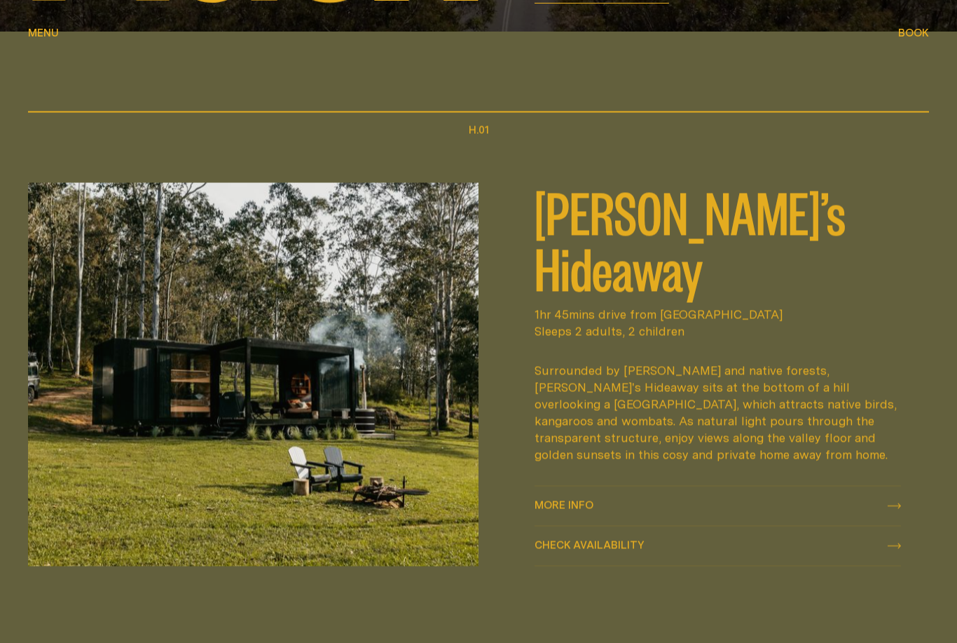
scroll to position [585, 0]
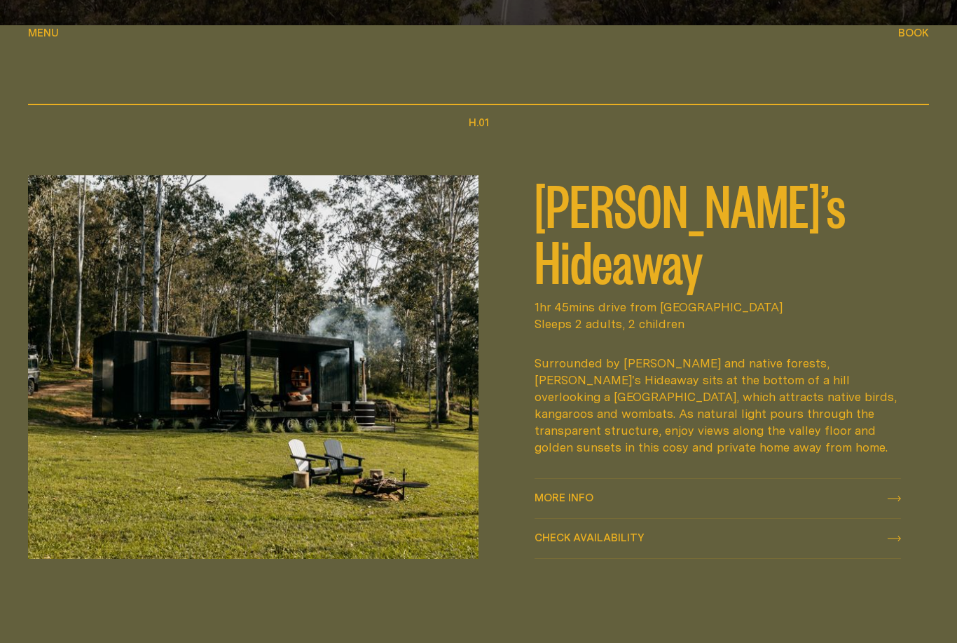
click at [358, 458] on img at bounding box center [253, 366] width 451 height 383
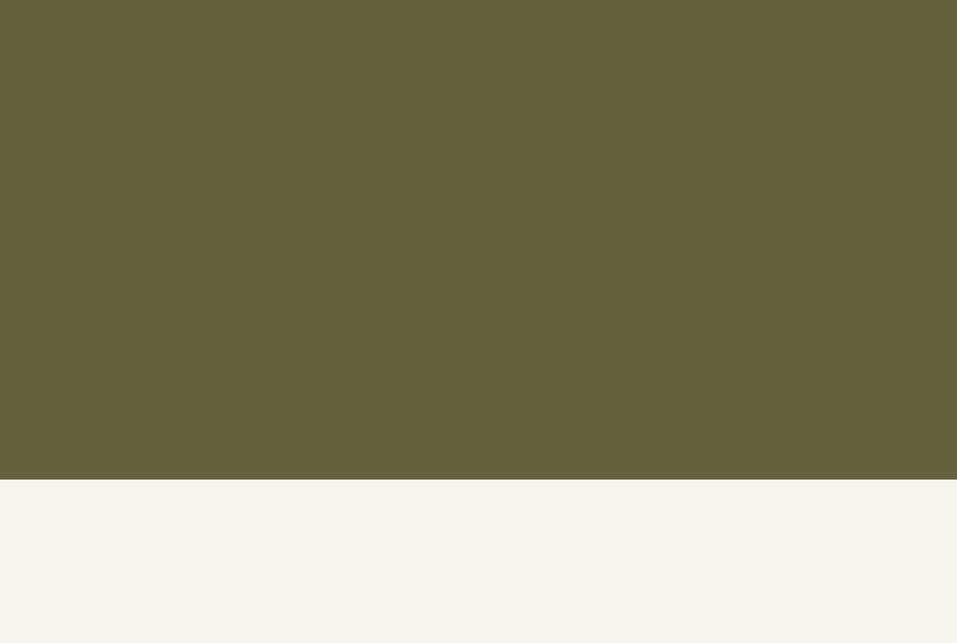
scroll to position [1657, 0]
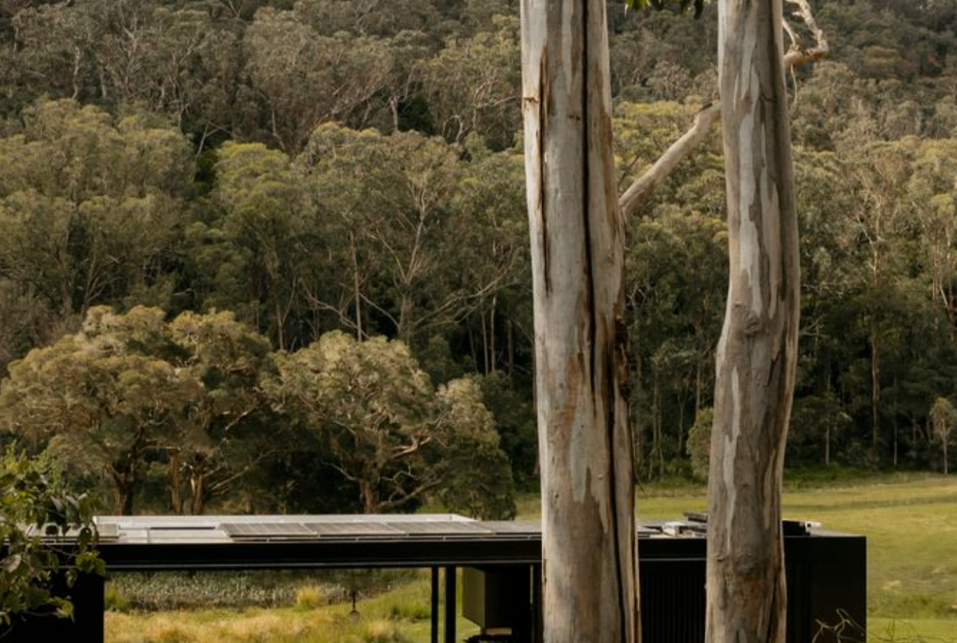
click at [366, 223] on div at bounding box center [478, 351] width 957 height 619
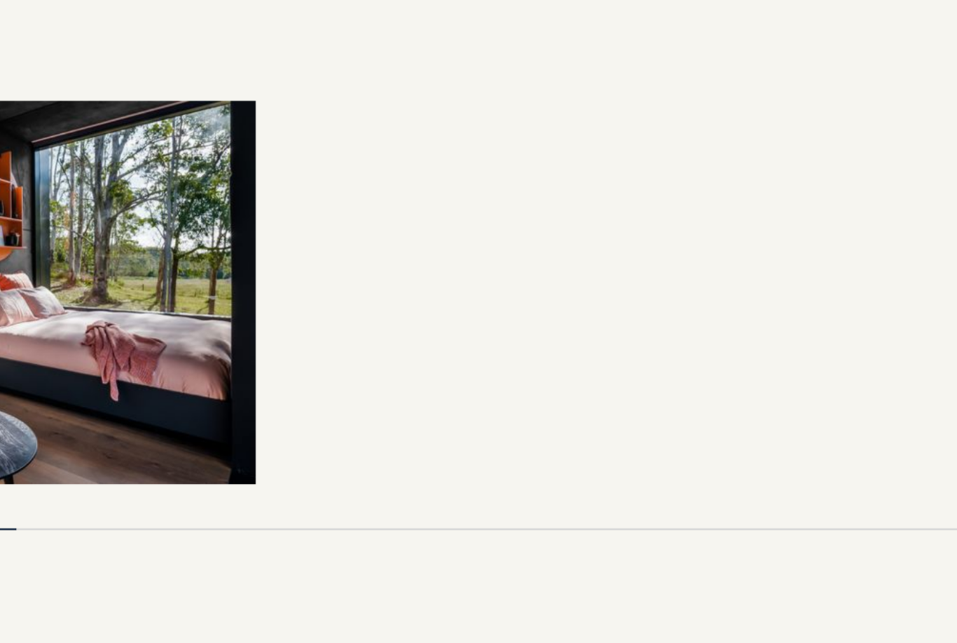
scroll to position [2740, 0]
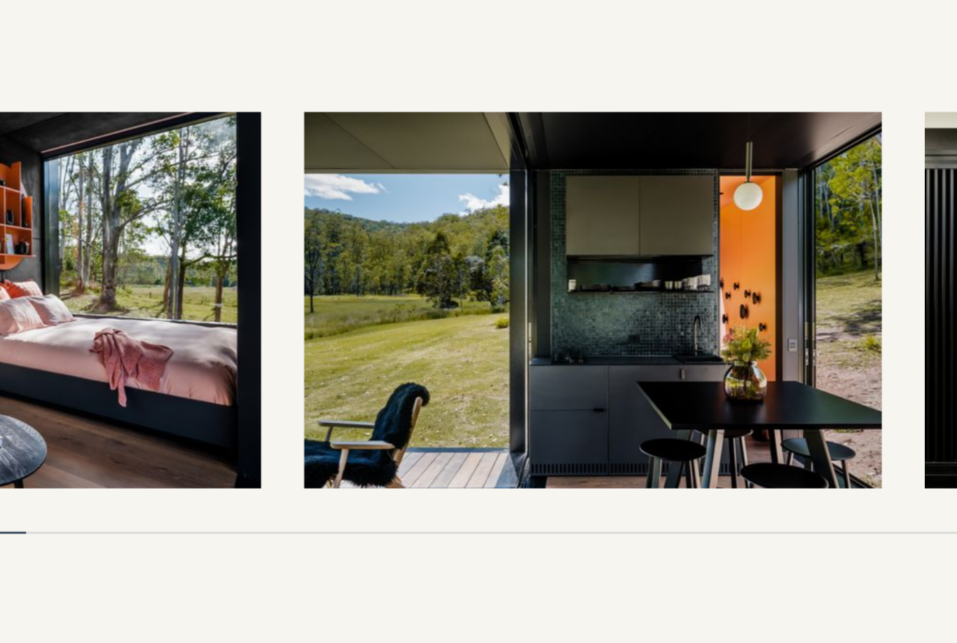
click at [466, 293] on img at bounding box center [620, 415] width 376 height 245
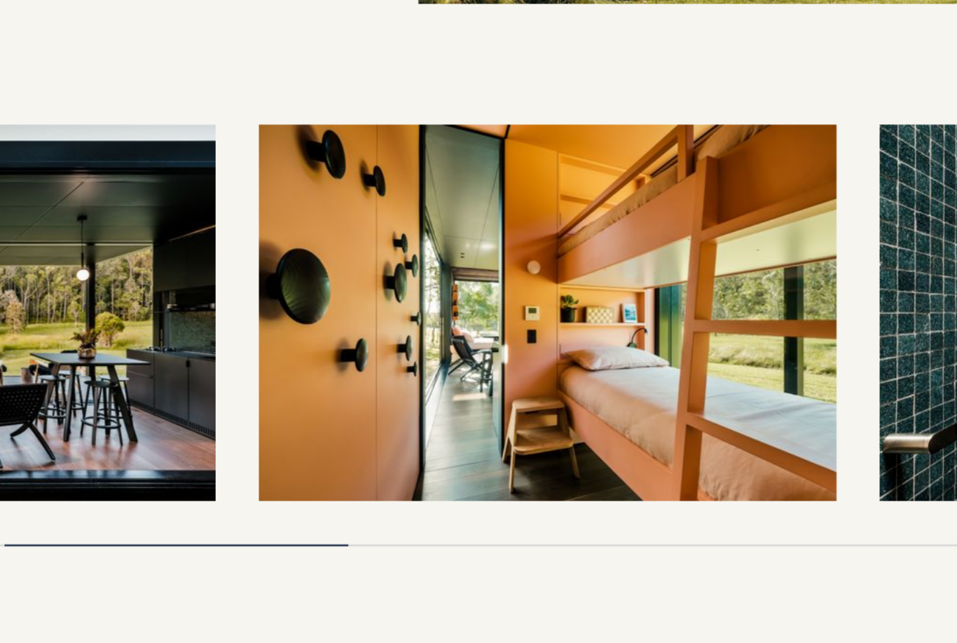
click at [517, 293] on img at bounding box center [591, 415] width 376 height 245
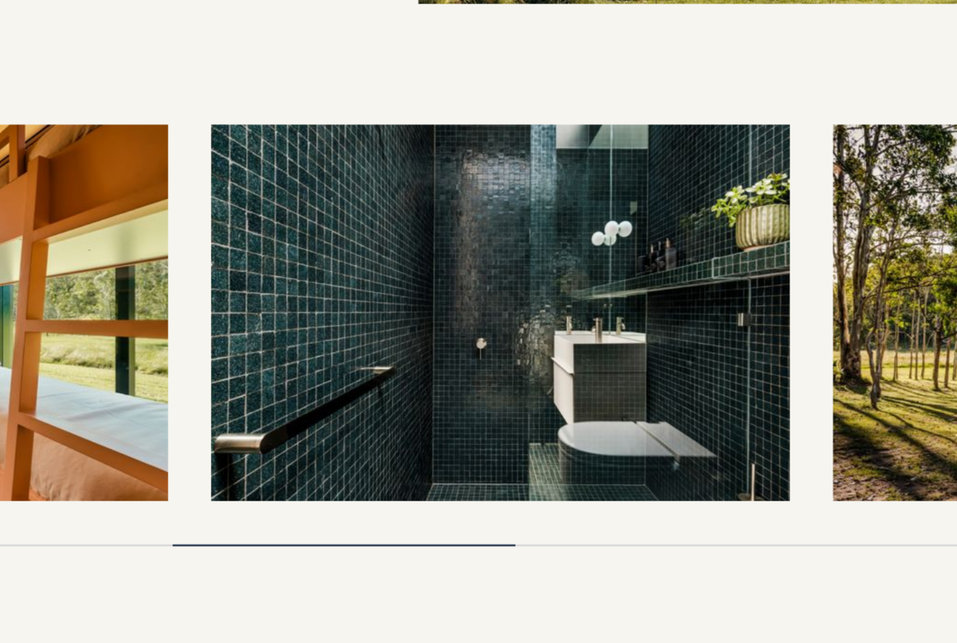
click at [430, 293] on img at bounding box center [560, 415] width 376 height 245
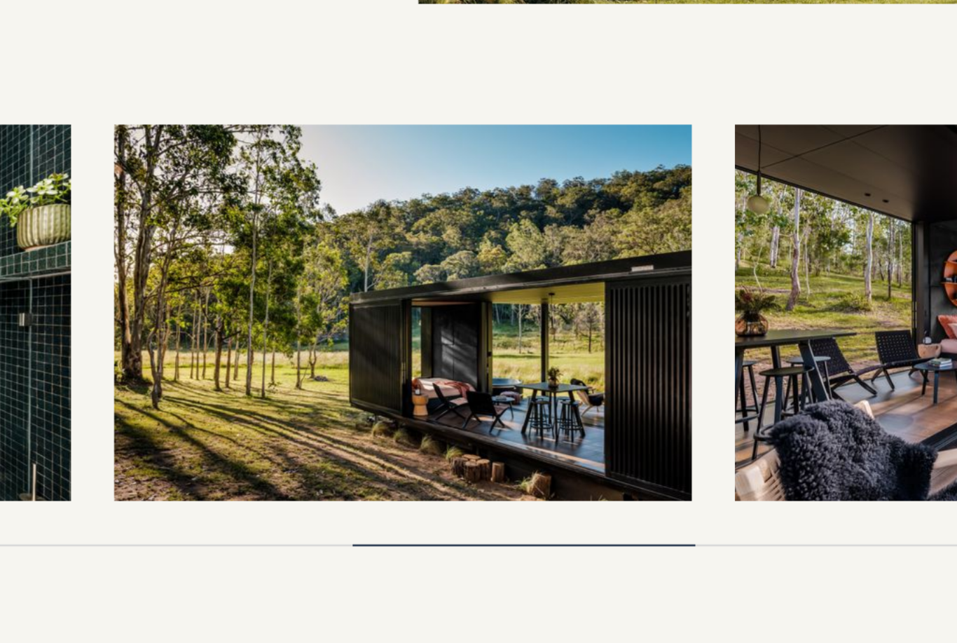
click at [418, 293] on img at bounding box center [496, 415] width 376 height 245
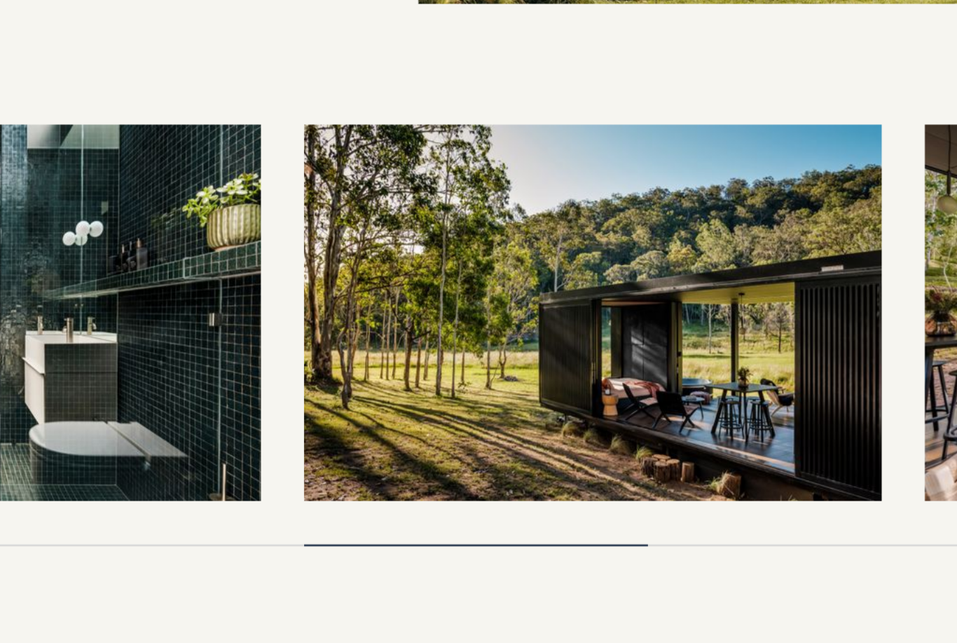
click at [508, 293] on img at bounding box center [620, 415] width 376 height 245
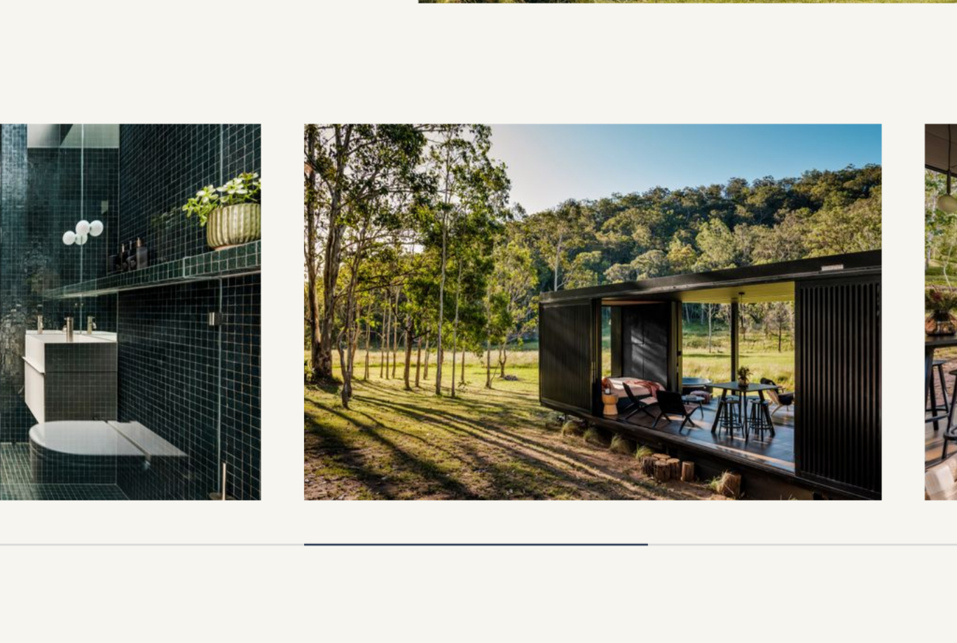
click at [514, 293] on img at bounding box center [620, 415] width 376 height 245
click at [492, 293] on img at bounding box center [620, 415] width 376 height 245
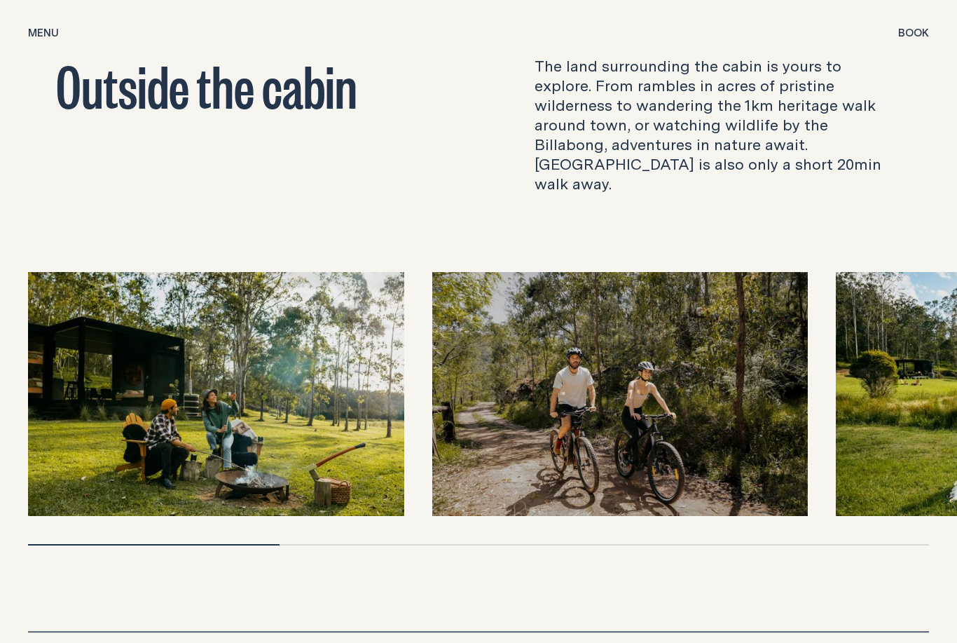
scroll to position [4127, 0]
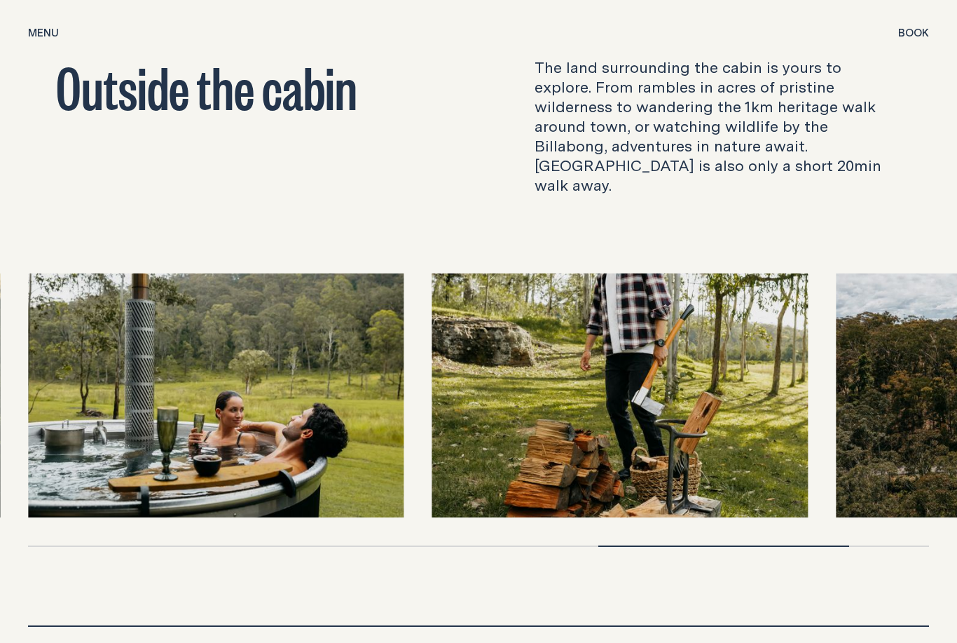
click at [623, 466] on img at bounding box center [620, 395] width 376 height 245
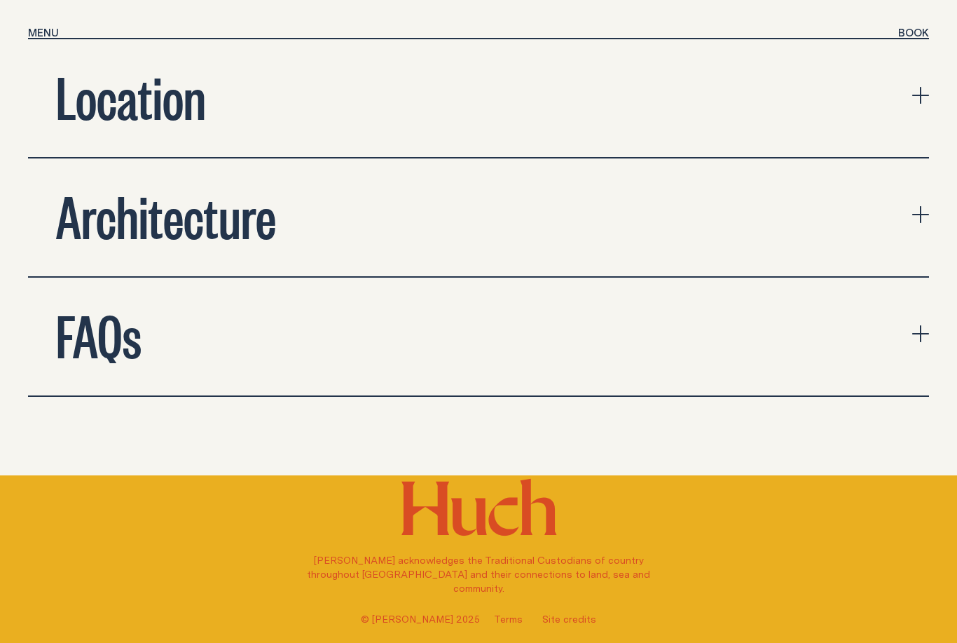
scroll to position [4750, 0]
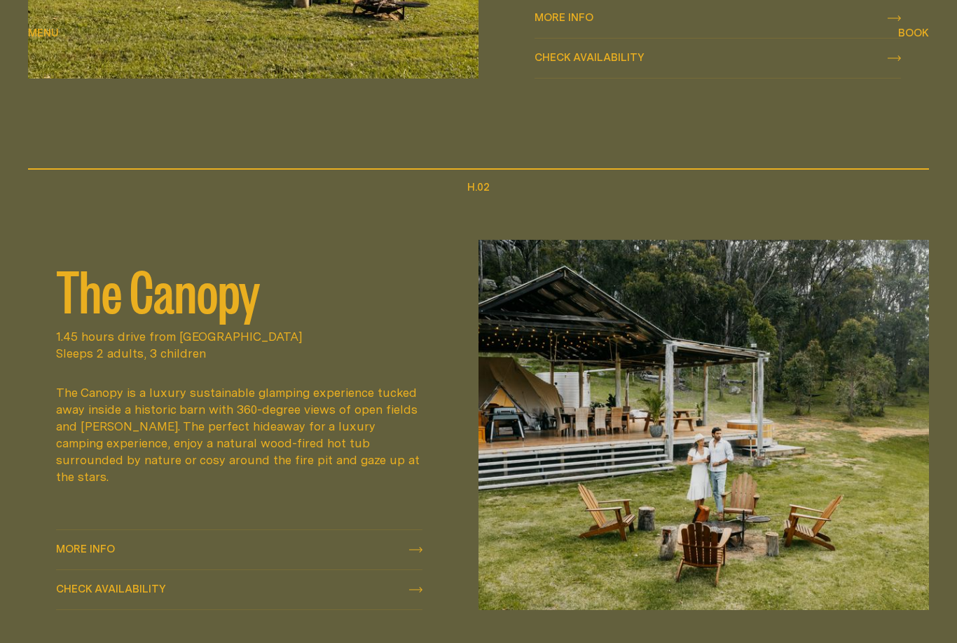
scroll to position [1064, 0]
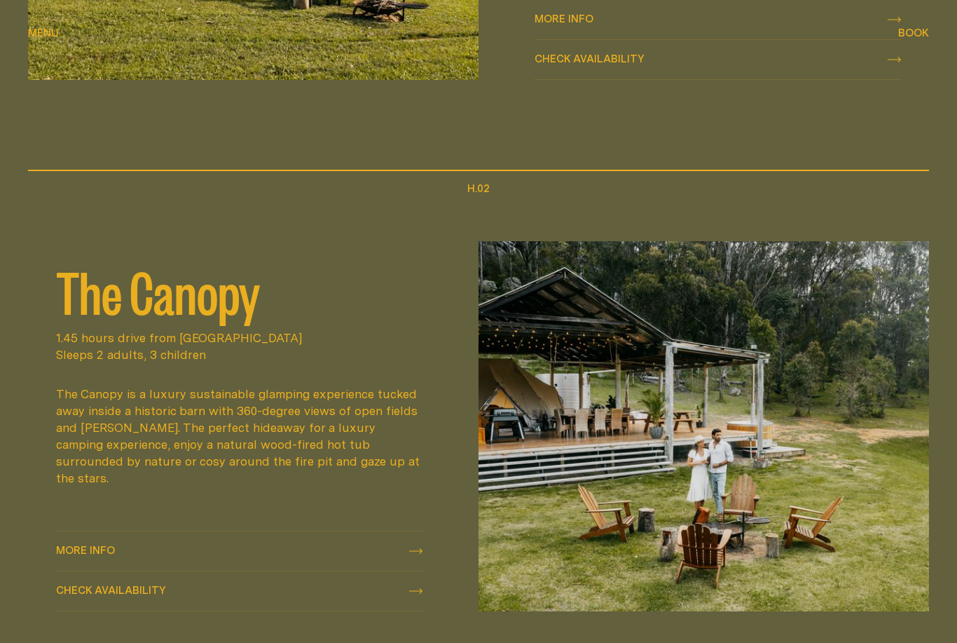
click at [609, 439] on img at bounding box center [704, 426] width 451 height 370
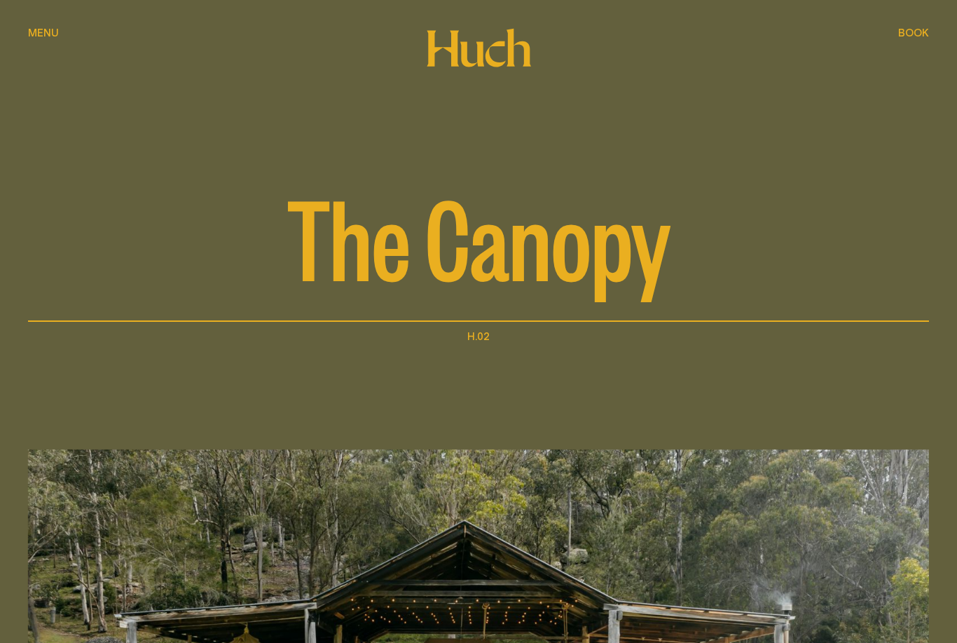
click at [39, 26] on button "Menu Menu" at bounding box center [43, 33] width 31 height 17
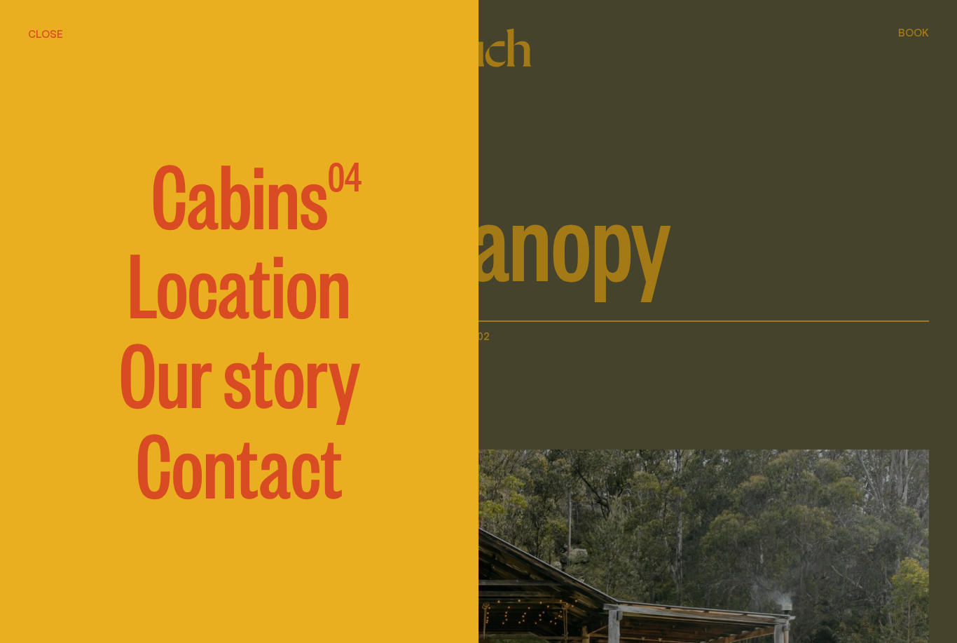
click at [289, 201] on span "Cabins" at bounding box center [239, 192] width 177 height 84
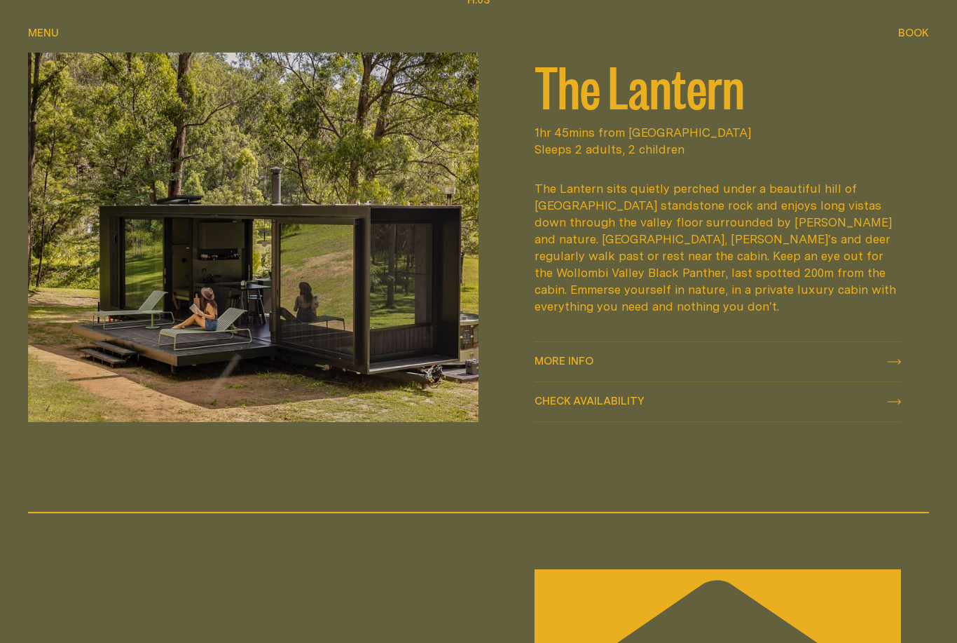
scroll to position [1784, 0]
click at [701, 409] on div "Check availability Check availability" at bounding box center [718, 400] width 367 height 17
select select "******"
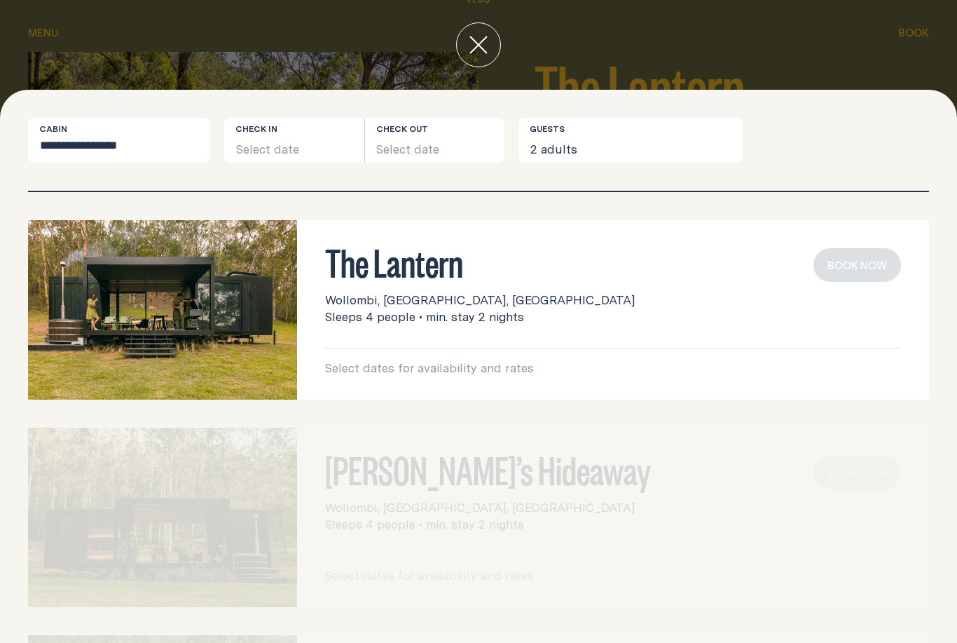
scroll to position [0, 0]
click at [211, 301] on img at bounding box center [162, 309] width 269 height 179
click at [236, 275] on img at bounding box center [162, 309] width 269 height 179
click at [423, 248] on h3 "The Lantern" at bounding box center [613, 261] width 576 height 27
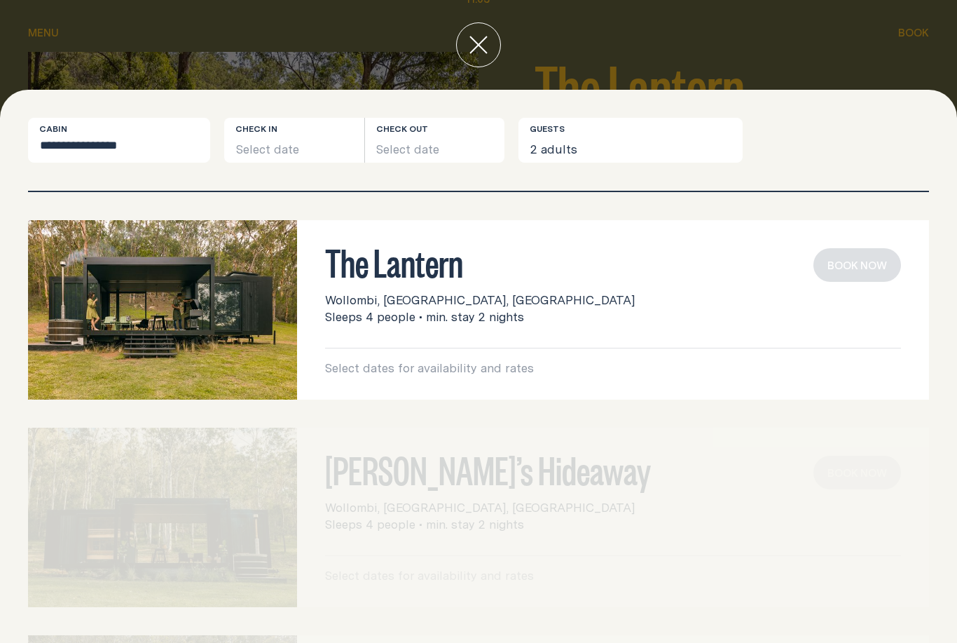
click at [476, 39] on icon "close" at bounding box center [479, 45] width 18 height 18
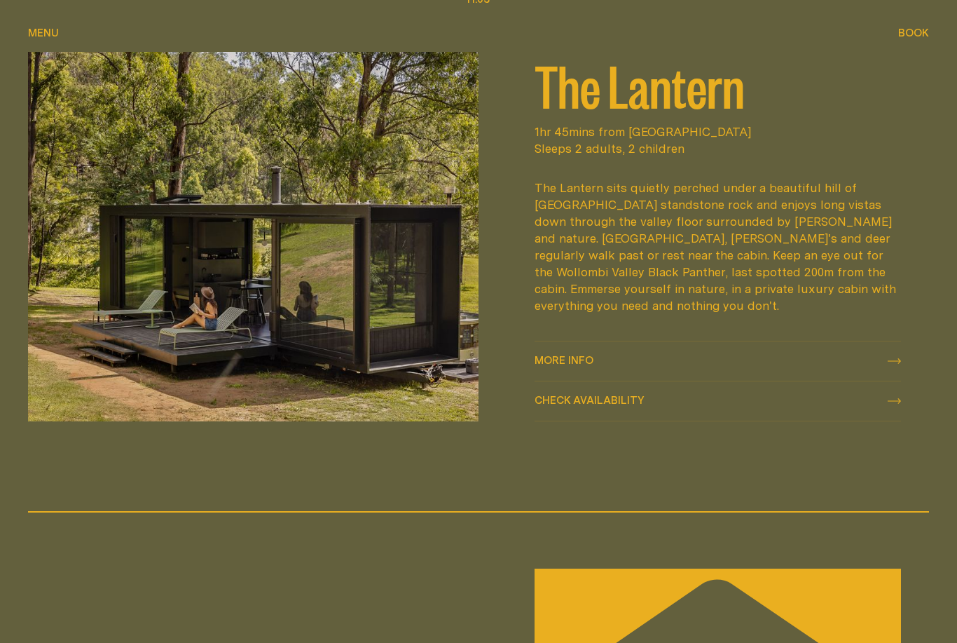
click at [357, 358] on img at bounding box center [253, 237] width 451 height 370
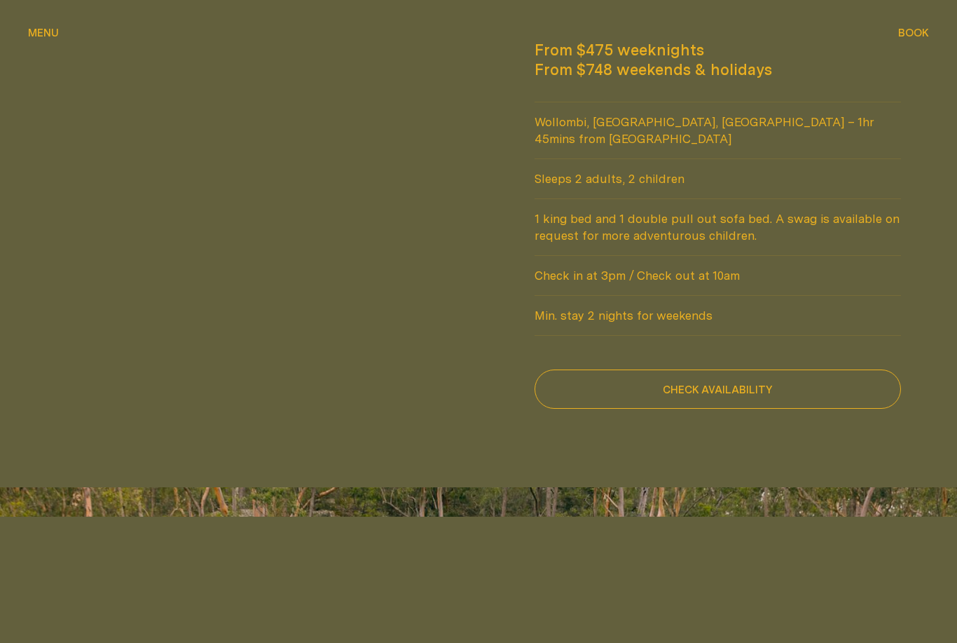
scroll to position [1243, 0]
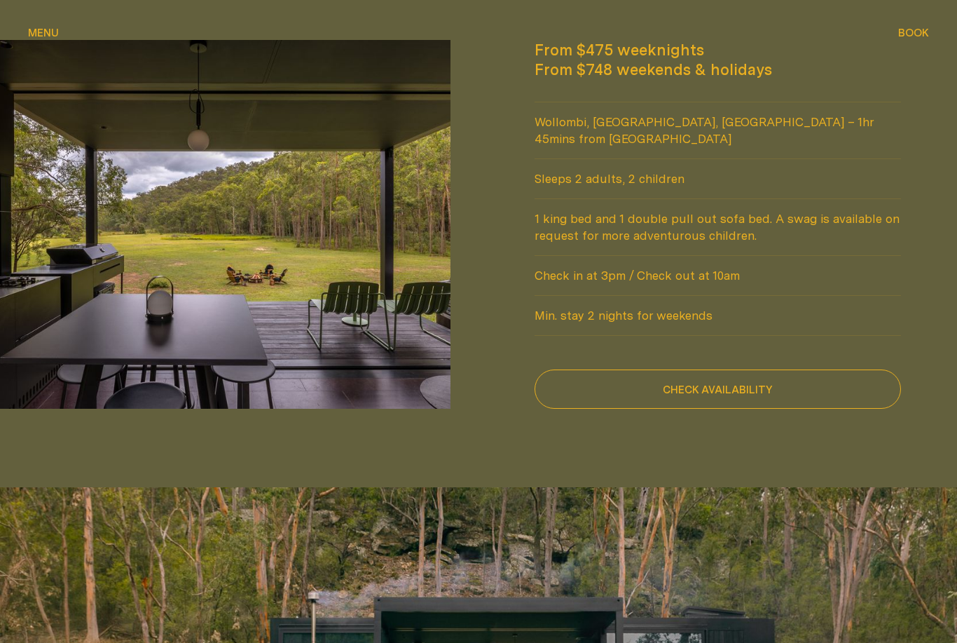
click at [108, 269] on img at bounding box center [225, 225] width 451 height 369
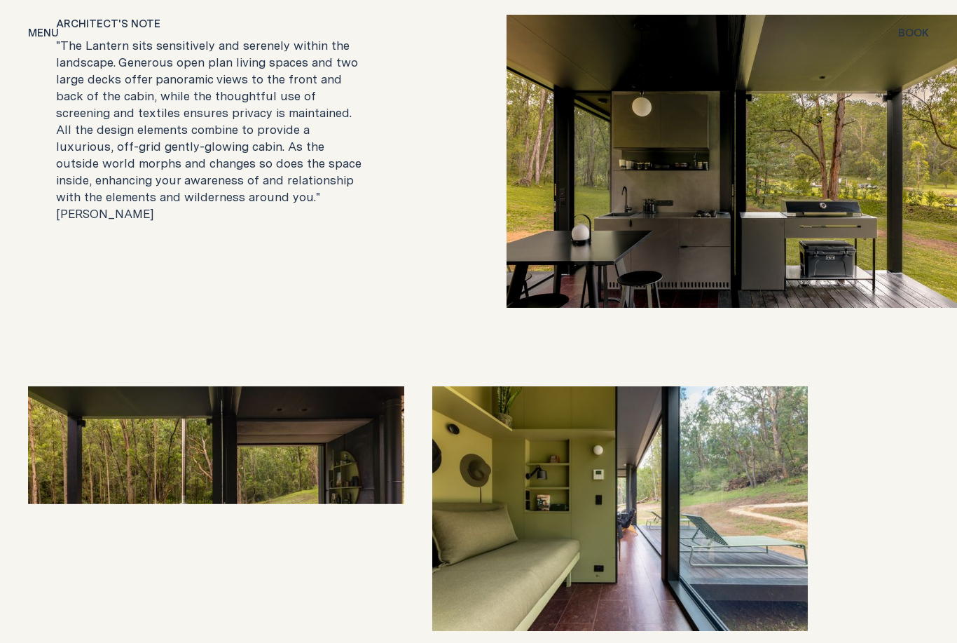
scroll to position [2816, 0]
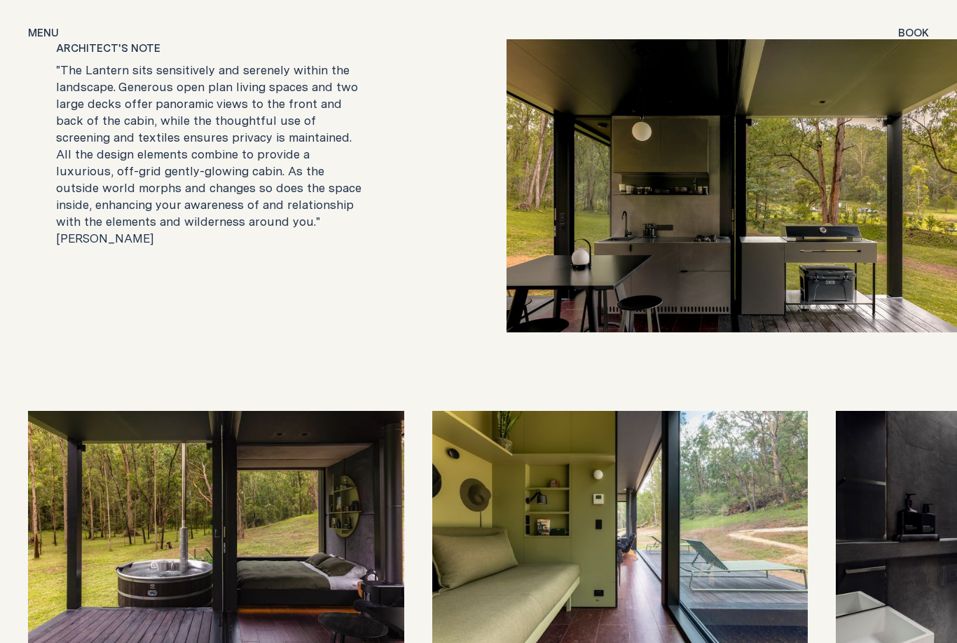
click at [739, 259] on img at bounding box center [732, 185] width 451 height 293
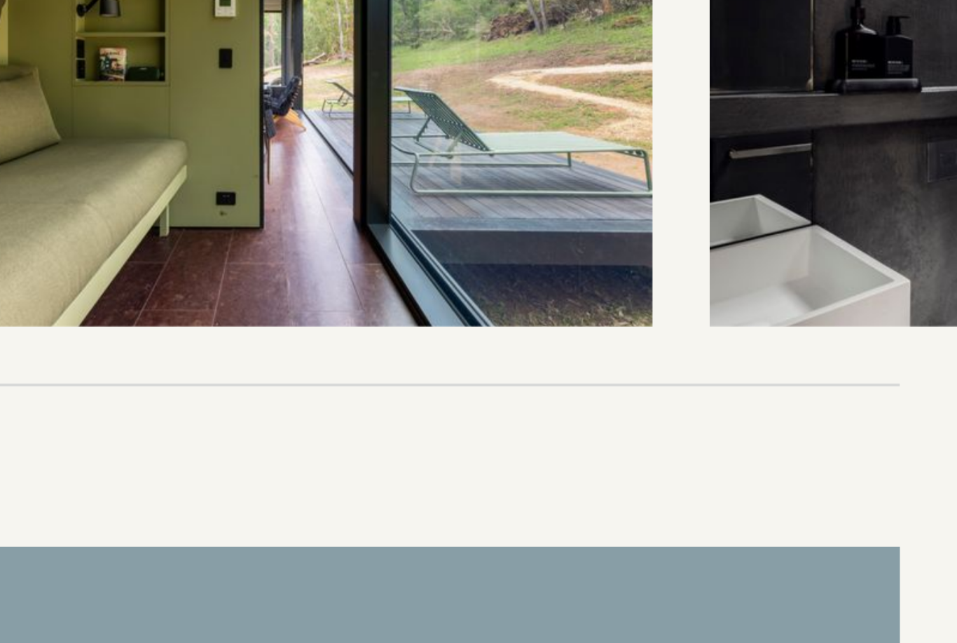
scroll to position [3048, 0]
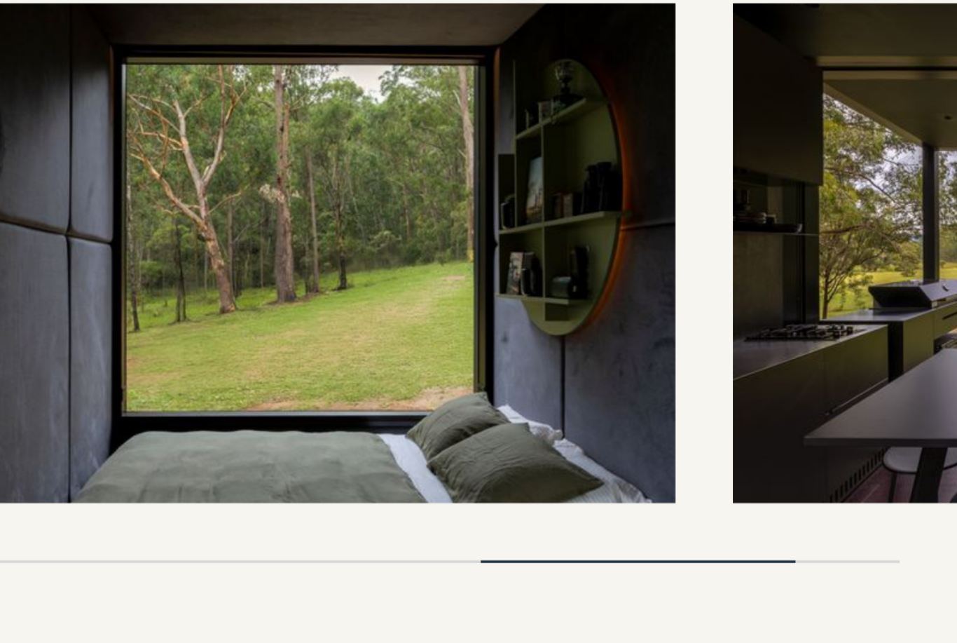
click at [444, 202] on img at bounding box center [632, 300] width 376 height 245
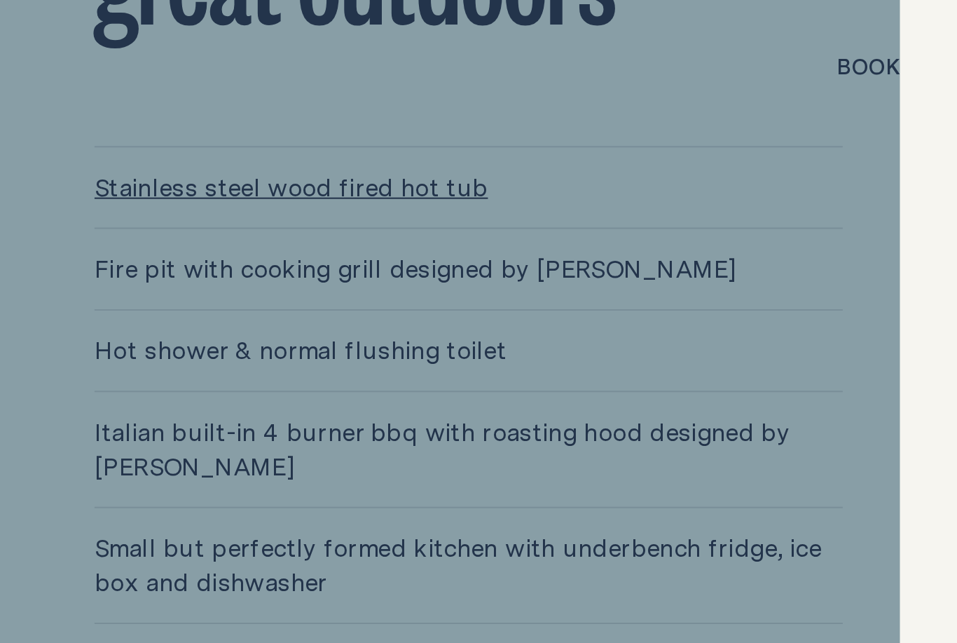
scroll to position [3763, 0]
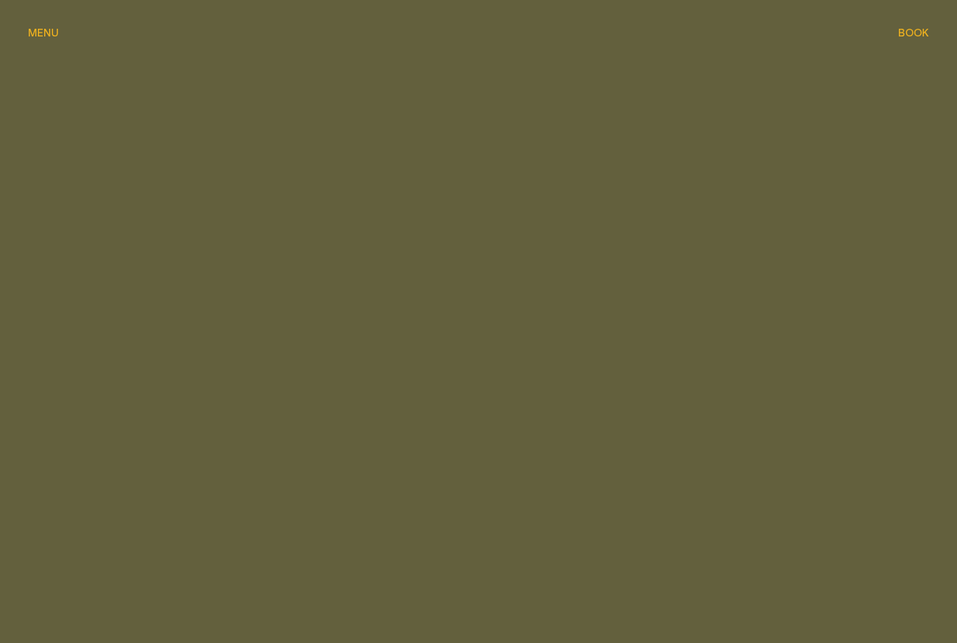
scroll to position [1784, 0]
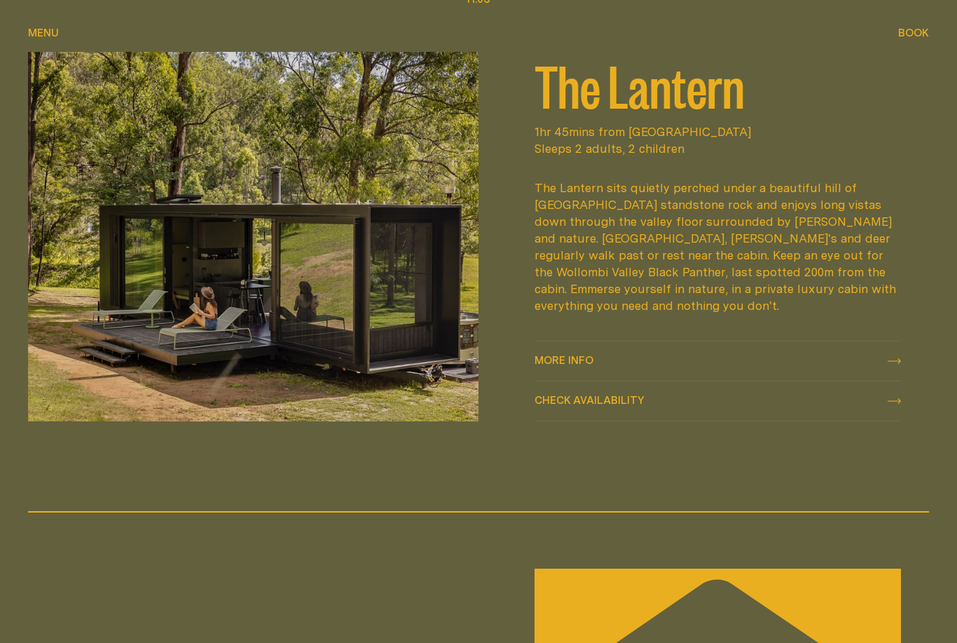
click at [343, 336] on img at bounding box center [253, 237] width 451 height 370
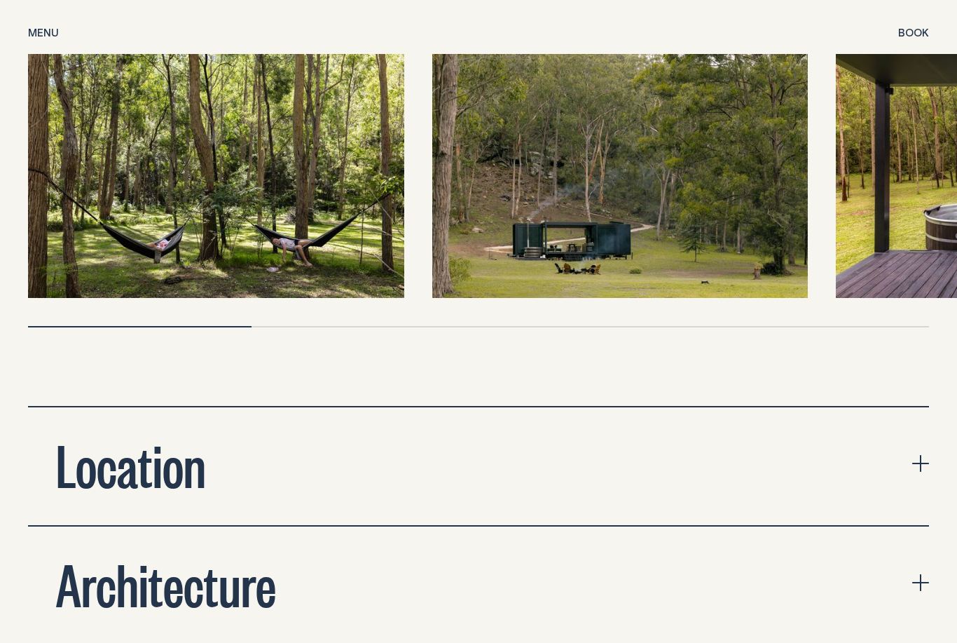
scroll to position [4768, 0]
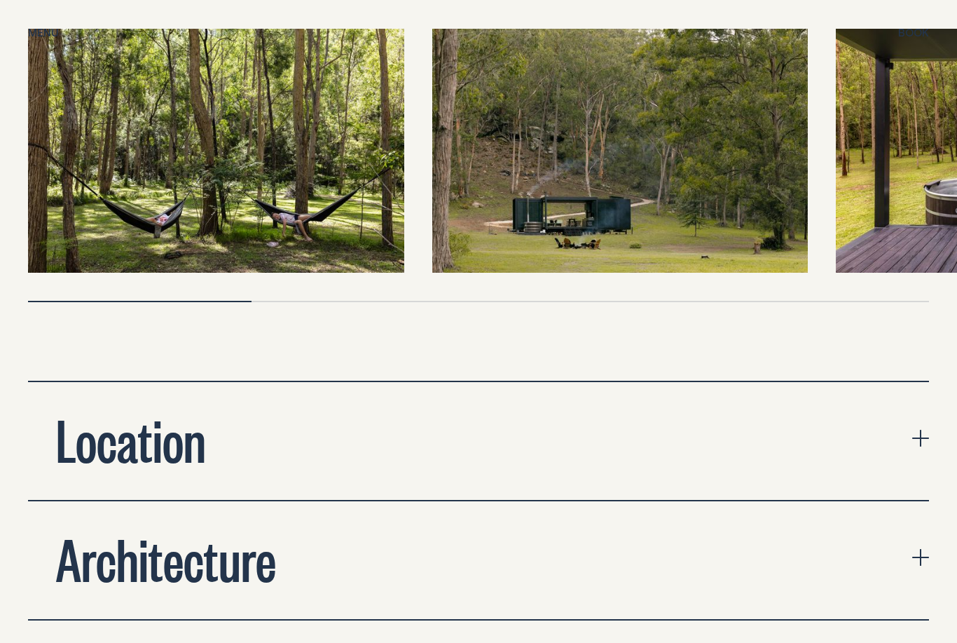
click at [924, 430] on icon "expand accordion" at bounding box center [920, 438] width 17 height 17
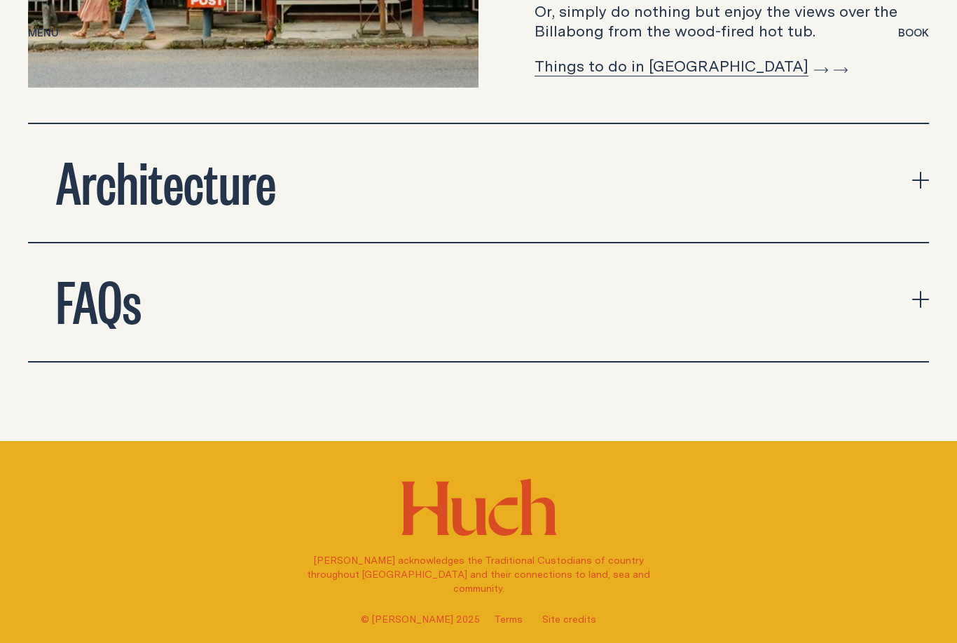
scroll to position [5628, 0]
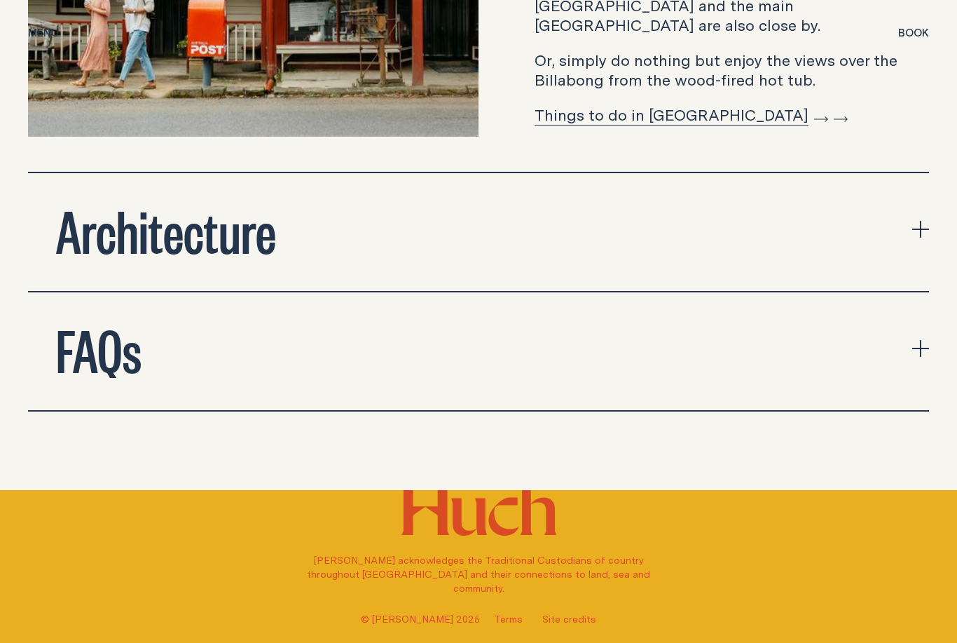
click at [925, 221] on icon "expand accordion" at bounding box center [920, 229] width 17 height 17
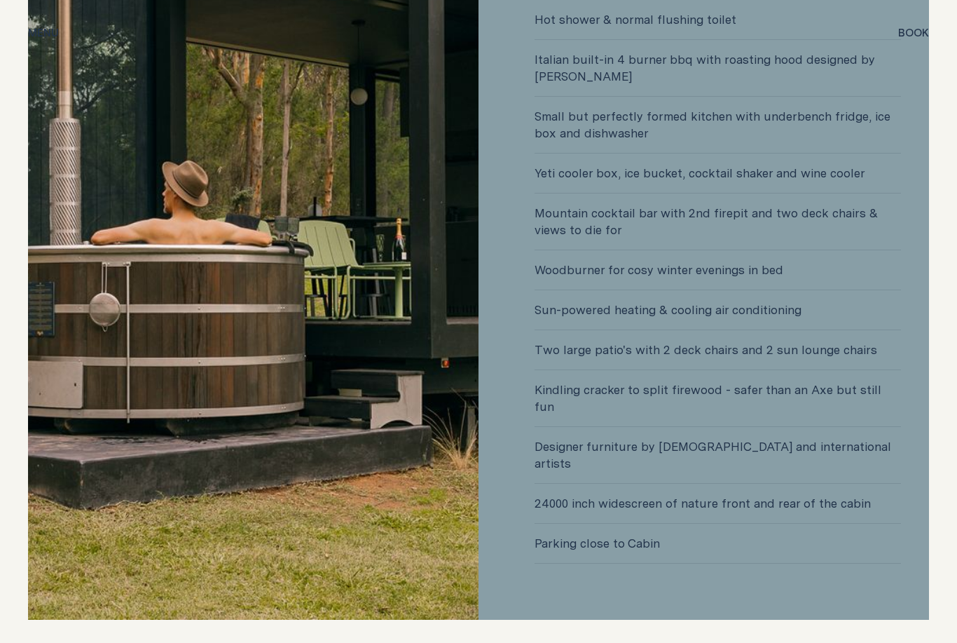
scroll to position [3862, 0]
